Goal: Information Seeking & Learning: Learn about a topic

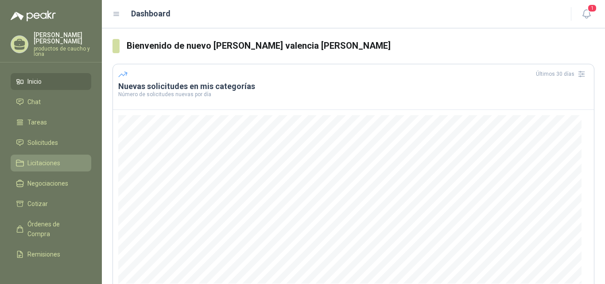
click at [41, 161] on span "Licitaciones" at bounding box center [43, 163] width 33 height 10
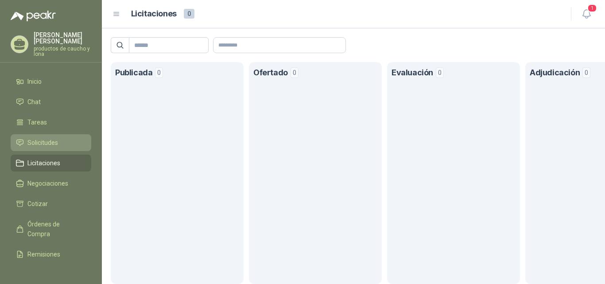
click at [39, 146] on span "Solicitudes" at bounding box center [42, 143] width 31 height 10
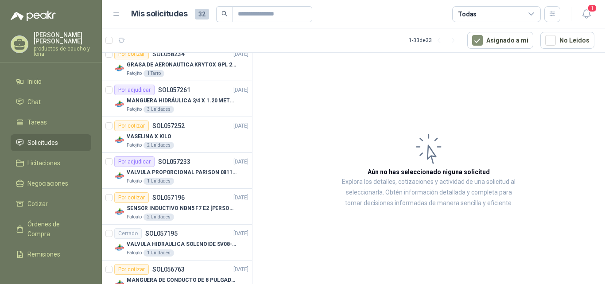
scroll to position [133, 0]
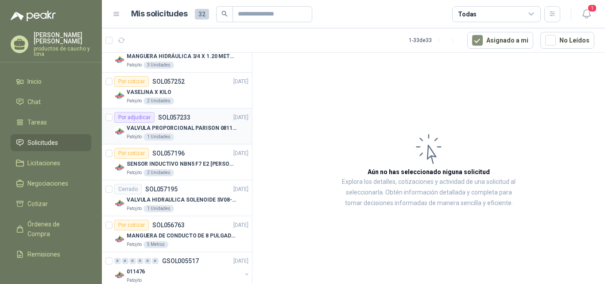
click at [173, 119] on p "SOL057233" at bounding box center [174, 117] width 32 height 6
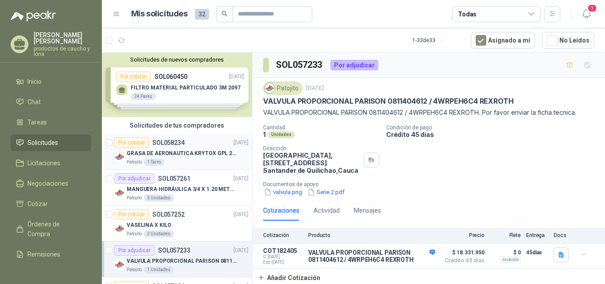
click at [172, 144] on p "SOL058234" at bounding box center [168, 142] width 32 height 6
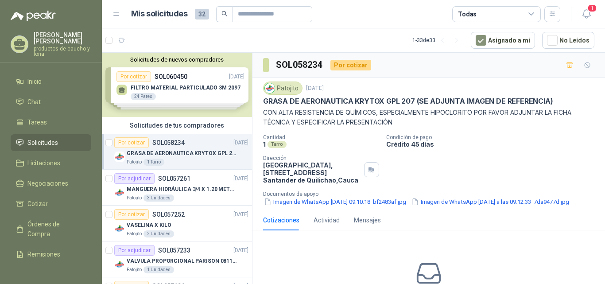
click at [175, 79] on div "Solicitudes de nuevos compradores Por cotizar SOL060450 [DATE] FILTRO MATERIAL …" at bounding box center [177, 85] width 150 height 64
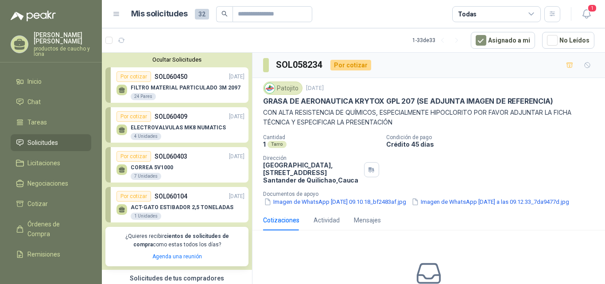
click at [166, 125] on p "ELECTROVALVULAS MK8 NUMATICS" at bounding box center [178, 127] width 95 height 6
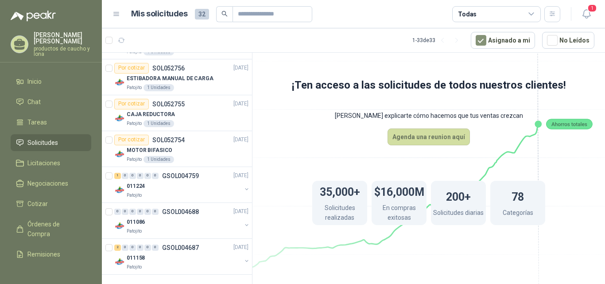
scroll to position [1196, 0]
click at [114, 247] on div "2" at bounding box center [117, 247] width 7 height 6
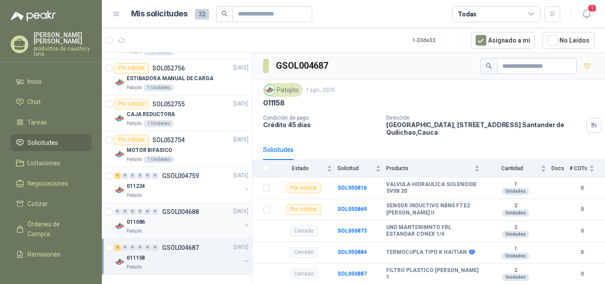
click at [172, 209] on p "GSOL004688" at bounding box center [180, 212] width 37 height 6
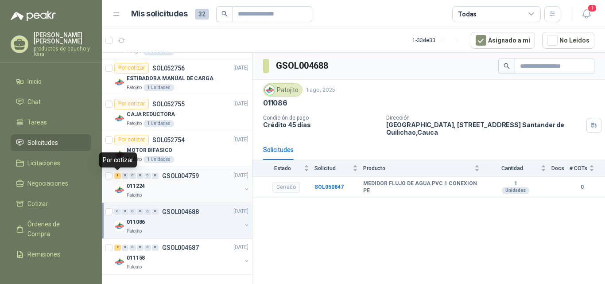
click at [114, 175] on div "1" at bounding box center [117, 176] width 7 height 6
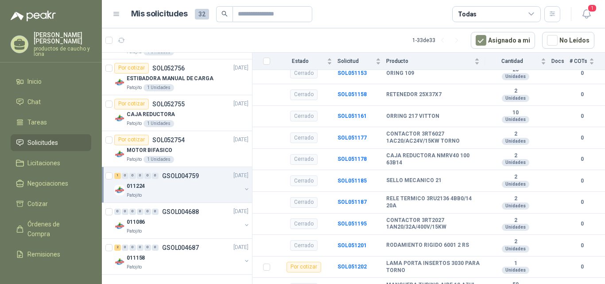
scroll to position [170, 0]
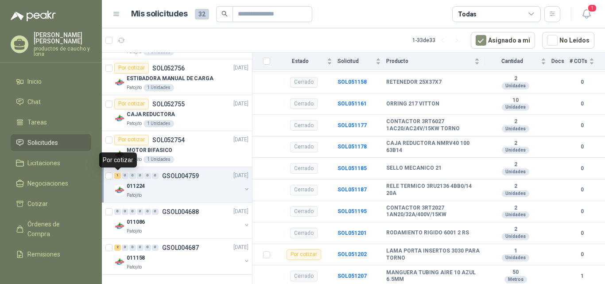
click at [116, 176] on div "1" at bounding box center [117, 176] width 7 height 6
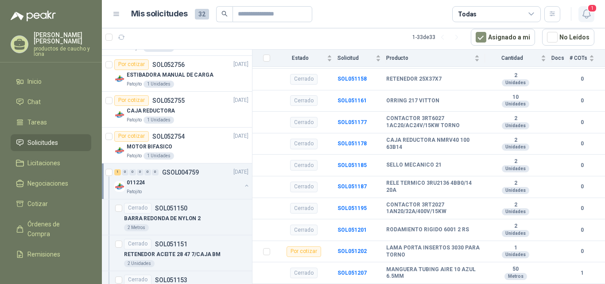
click at [589, 9] on span "1" at bounding box center [592, 8] width 10 height 8
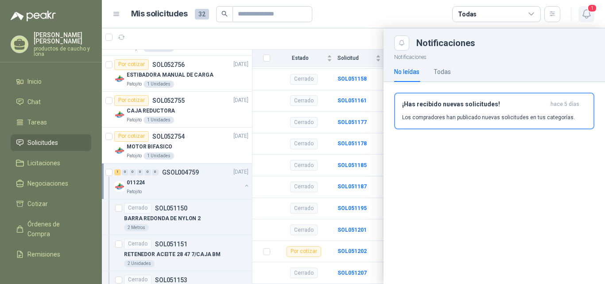
click at [591, 10] on span "1" at bounding box center [592, 8] width 10 height 8
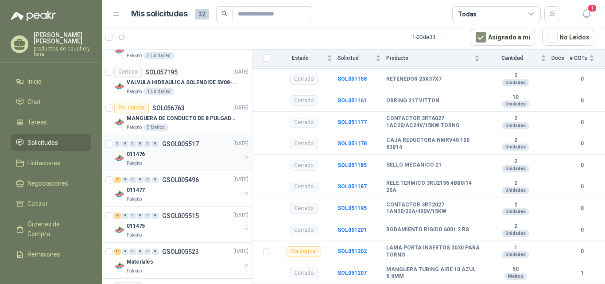
scroll to position [399, 0]
click at [176, 118] on p "MANGUERA DE CONDUCTO DE 8 PULGADAS DE ALAMBRE DE ACERO PU" at bounding box center [182, 119] width 110 height 8
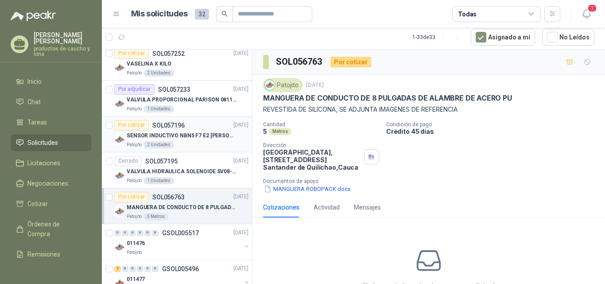
scroll to position [266, 0]
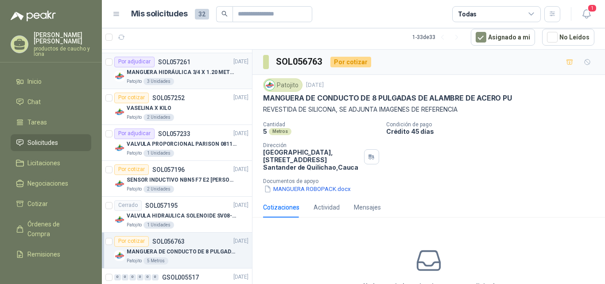
click at [185, 71] on p "MANGUERA HIDRÁULICA 3/4 X 1.20 METROS DE LONGITUD HR-HR-ACOPLADA" at bounding box center [182, 72] width 110 height 8
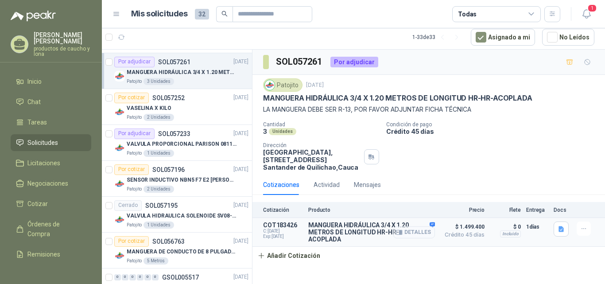
click at [421, 233] on button "Detalles" at bounding box center [414, 232] width 42 height 12
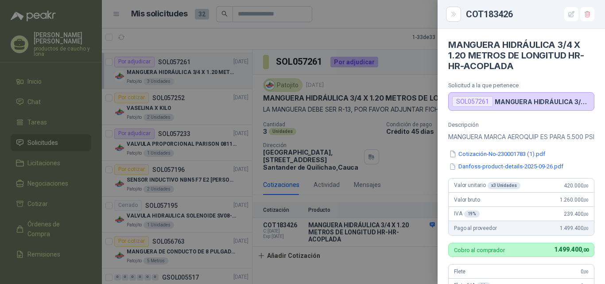
click at [427, 192] on div at bounding box center [302, 142] width 605 height 284
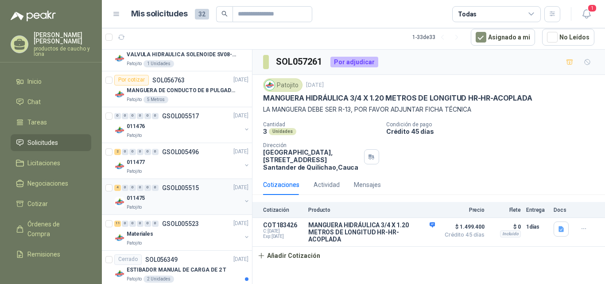
scroll to position [443, 0]
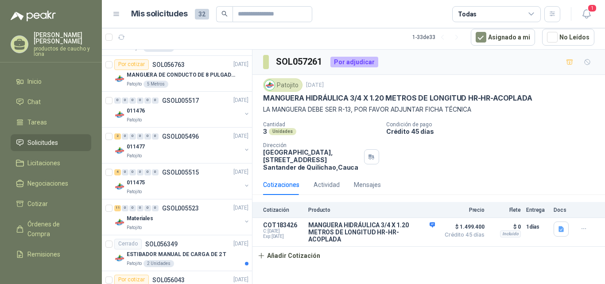
drag, startPoint x: 1, startPoint y: 129, endPoint x: 0, endPoint y: 150, distance: 21.3
drag, startPoint x: 0, startPoint y: 145, endPoint x: 342, endPoint y: 16, distance: 365.7
click at [345, 16] on article "Mis solicitudes 32 Todas" at bounding box center [346, 14] width 430 height 16
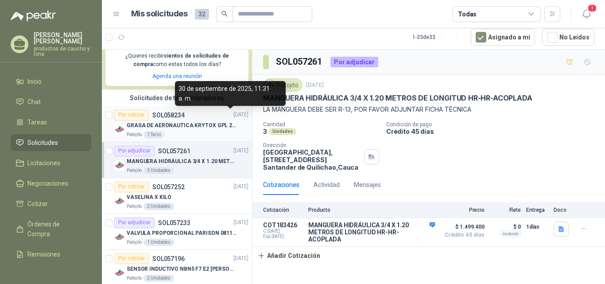
scroll to position [0, 0]
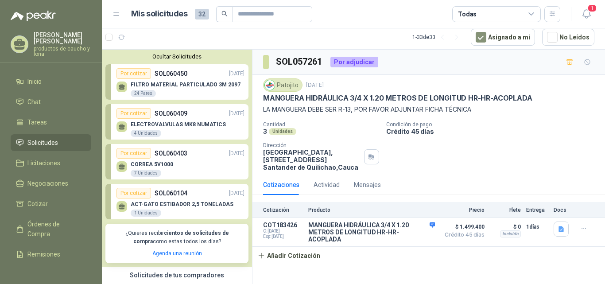
click at [170, 160] on div "[PERSON_NAME] 5V1000 7 Unidades" at bounding box center [180, 168] width 128 height 19
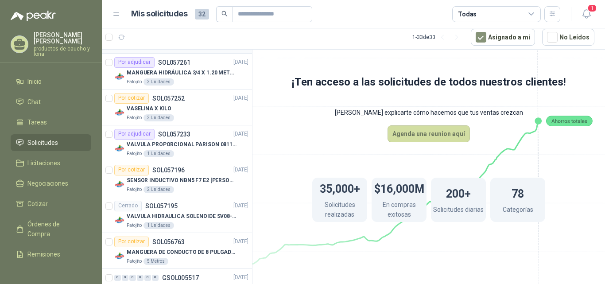
scroll to position [443, 0]
